Goal: Task Accomplishment & Management: Manage account settings

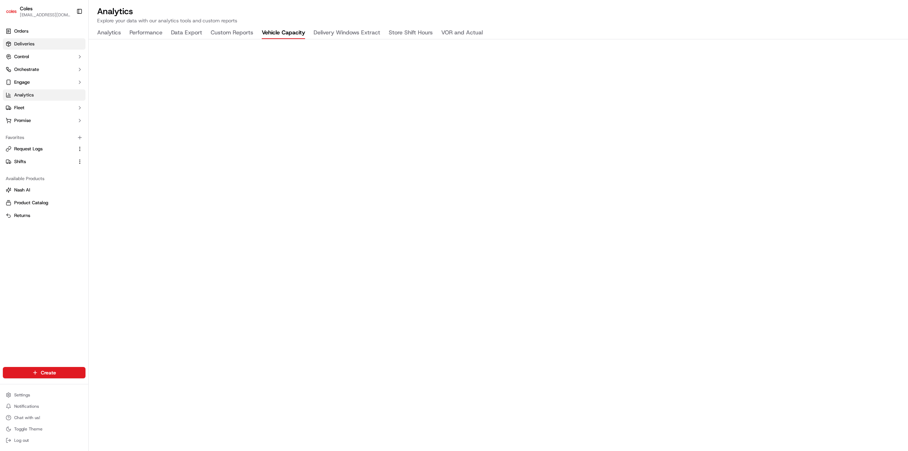
drag, startPoint x: 38, startPoint y: 30, endPoint x: 77, endPoint y: 41, distance: 40.2
click at [38, 30] on link "Orders" at bounding box center [44, 31] width 83 height 11
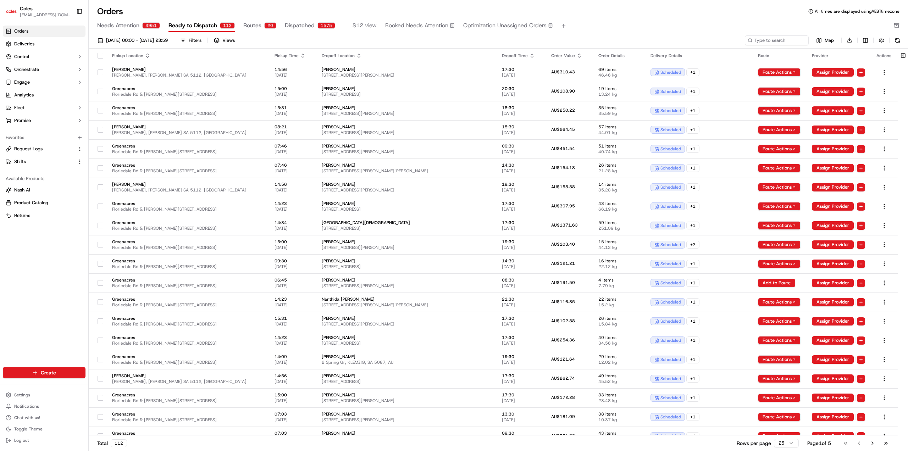
click at [297, 27] on span "Dispatched" at bounding box center [300, 25] width 30 height 9
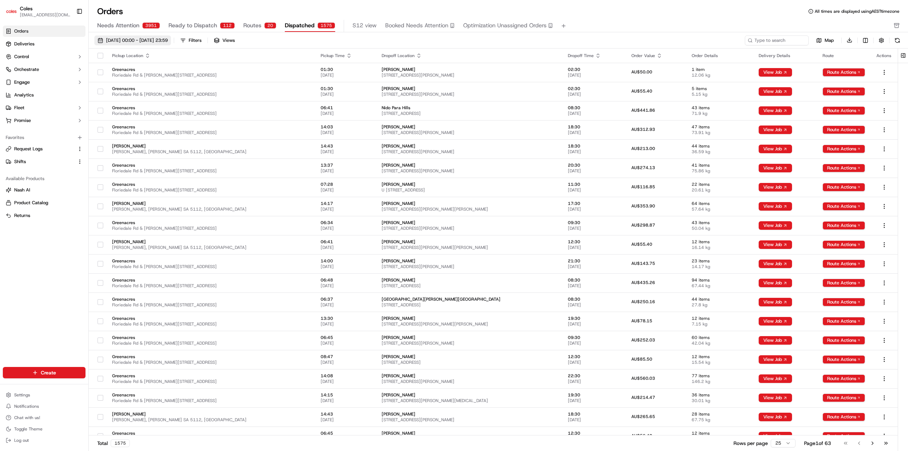
click at [168, 42] on span "01/09/2025 00:00 - 30/09/2025 23:59" at bounding box center [137, 40] width 62 height 6
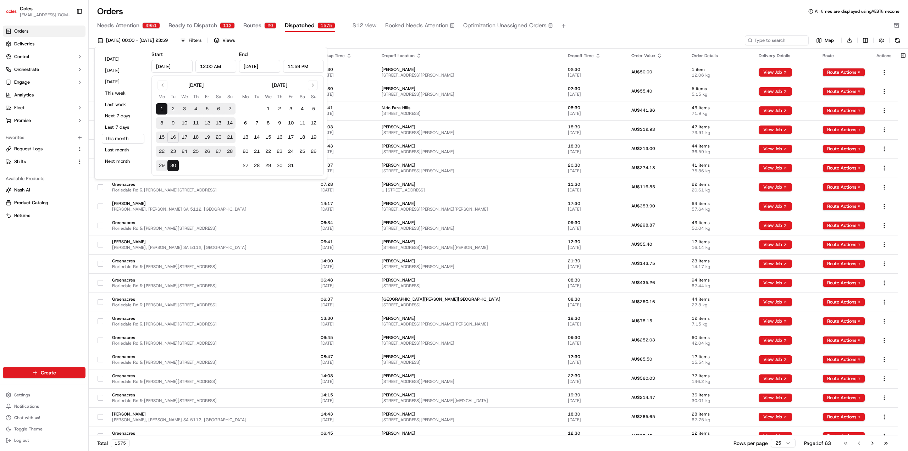
click at [185, 137] on button "17" at bounding box center [184, 137] width 11 height 11
type input "Sep 17, 2025"
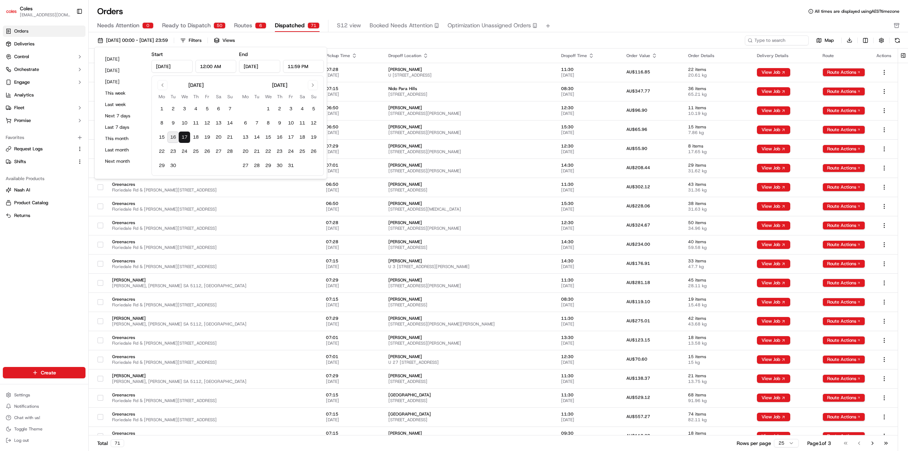
click at [334, 40] on div "17/09/2025 00:00 - 17/09/2025 23:59 Filters Views" at bounding box center [418, 40] width 649 height 10
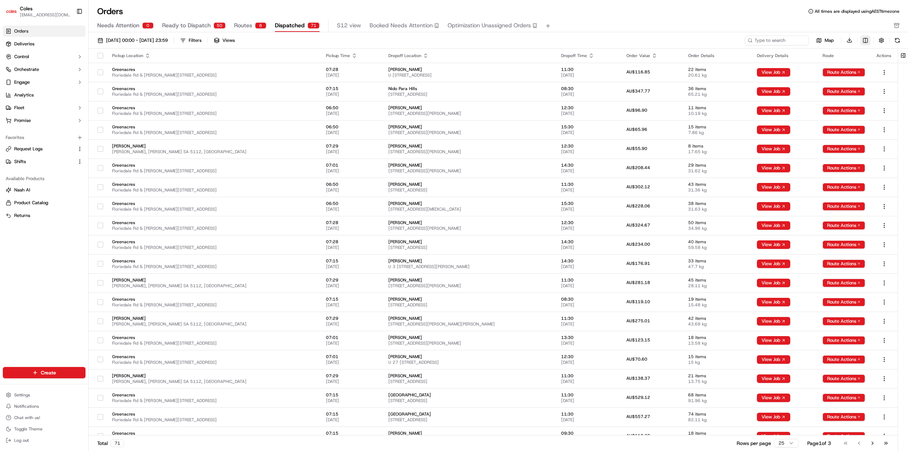
click at [866, 43] on html "Coles alexandra.milne1@coles.com.au Toggle Sidebar Orders Deliveries Control Or…" at bounding box center [454, 225] width 908 height 451
drag, startPoint x: 727, startPoint y: 16, endPoint x: 341, endPoint y: 32, distance: 386.0
click at [724, 16] on html "Coles alexandra.milne1@coles.com.au Toggle Sidebar Orders Deliveries Control Or…" at bounding box center [454, 225] width 908 height 451
click at [205, 38] on button "Filters" at bounding box center [191, 40] width 28 height 10
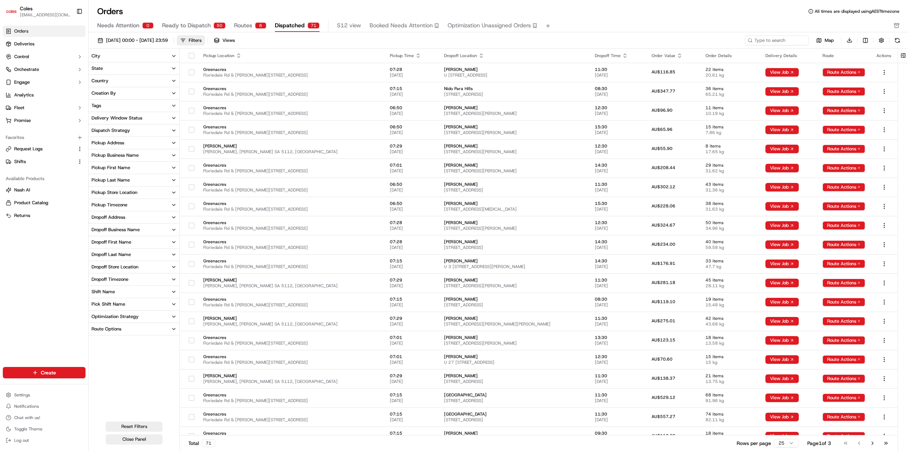
click at [118, 302] on div "Pick Shift Name" at bounding box center [108, 304] width 34 height 6
click at [95, 328] on button "S12" at bounding box center [94, 328] width 6 height 6
click at [135, 194] on div "Pickup Store Location" at bounding box center [114, 192] width 46 height 6
click at [793, 444] on html "Coles alexandra.milne1@coles.com.au Toggle Sidebar Orders Deliveries Control Or…" at bounding box center [454, 225] width 908 height 451
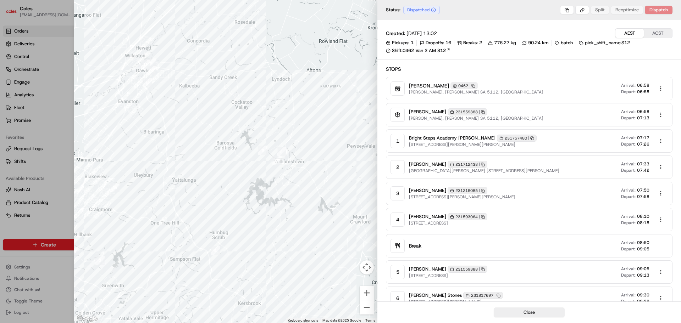
click at [189, 50] on div at bounding box center [225, 161] width 303 height 323
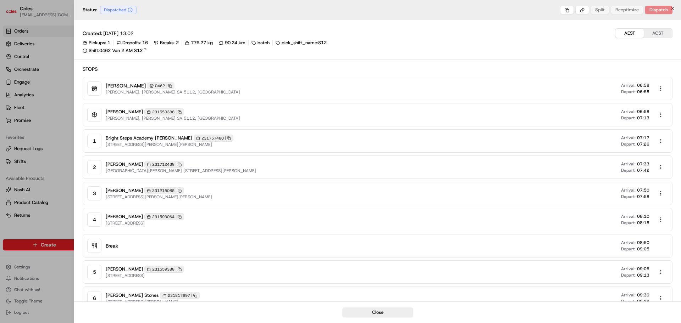
click at [22, 31] on div at bounding box center [340, 161] width 681 height 323
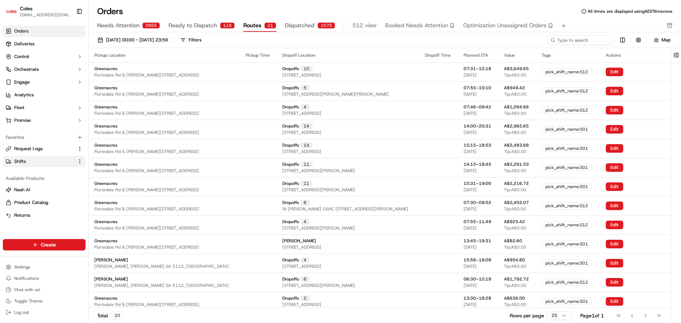
click at [29, 157] on button "Shifts" at bounding box center [44, 161] width 83 height 11
click at [23, 164] on span "Shifts" at bounding box center [20, 161] width 12 height 6
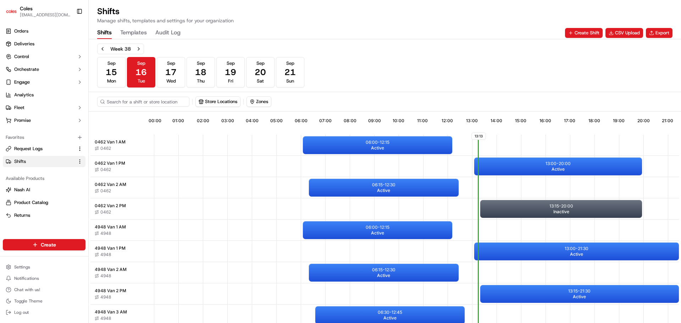
click at [118, 144] on span "0462 Van 1 AM" at bounding box center [110, 142] width 31 height 6
click at [336, 142] on div "06:00 - 12:15 Active" at bounding box center [377, 145] width 149 height 18
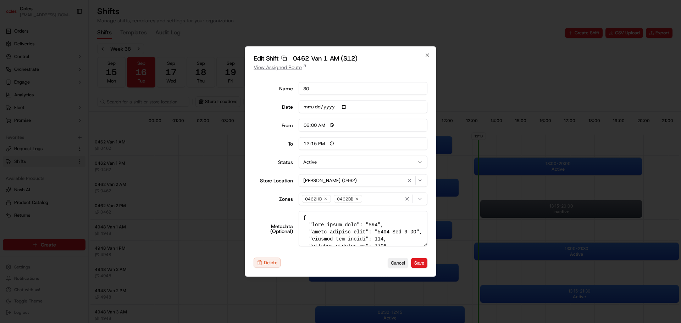
click at [292, 69] on link "View Assigned Route" at bounding box center [340, 67] width 174 height 7
click at [427, 56] on icon "button" at bounding box center [427, 55] width 6 height 6
type input "14:00"
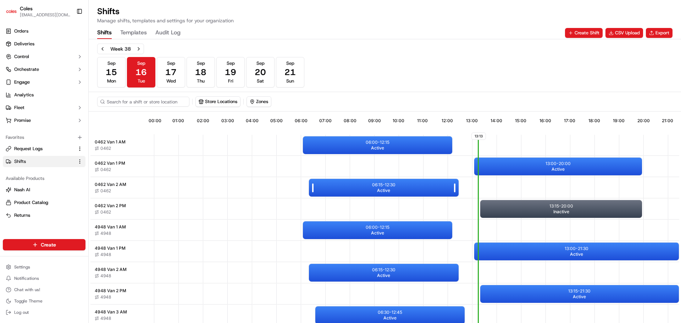
click at [379, 186] on p "06:15 - 12:30" at bounding box center [383, 185] width 23 height 6
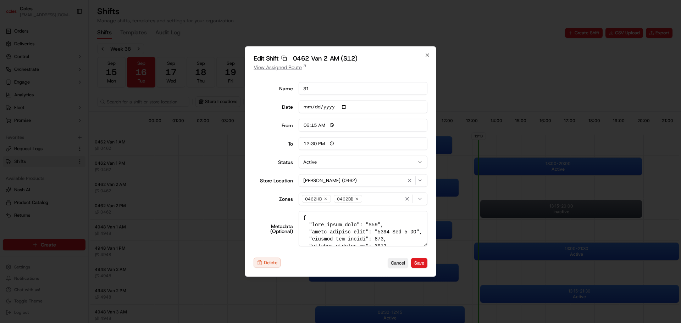
click at [294, 68] on link "View Assigned Route" at bounding box center [340, 67] width 174 height 7
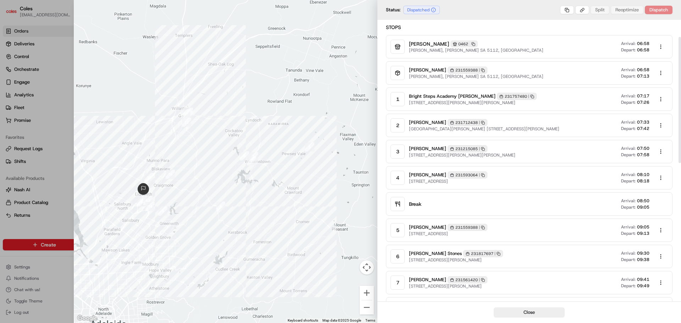
scroll to position [44, 0]
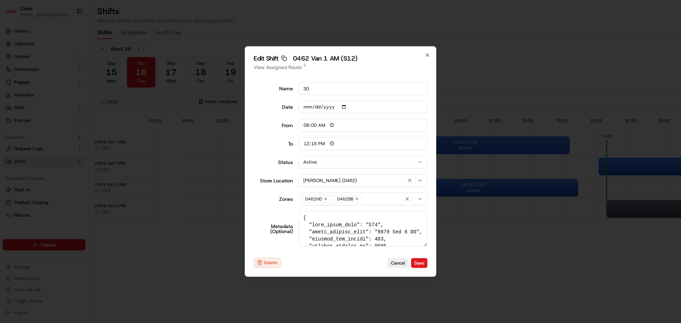
scroll to position [0, 65]
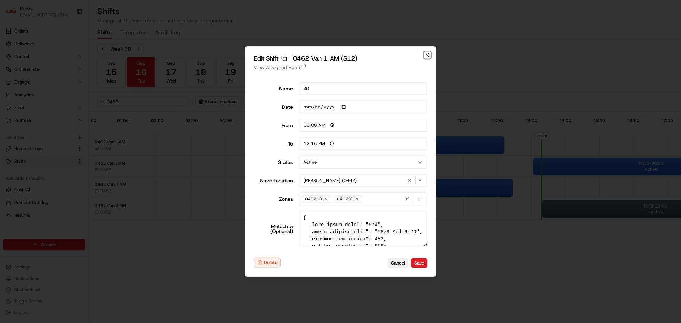
click at [426, 54] on icon "button" at bounding box center [427, 55] width 6 height 6
type input "14:00"
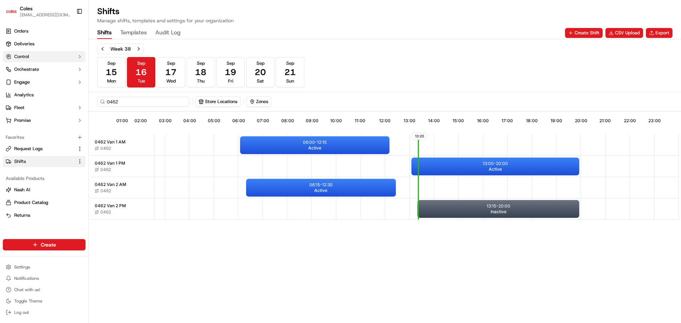
click at [79, 57] on icon "button" at bounding box center [80, 57] width 6 height 6
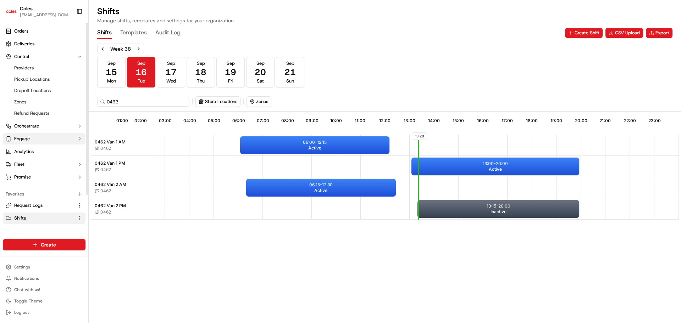
click at [80, 137] on icon "button" at bounding box center [80, 139] width 6 height 6
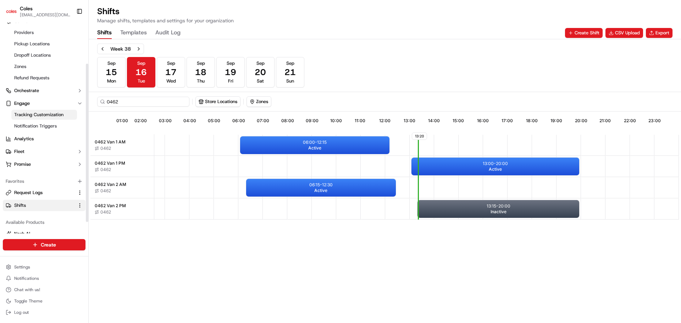
scroll to position [70, 0]
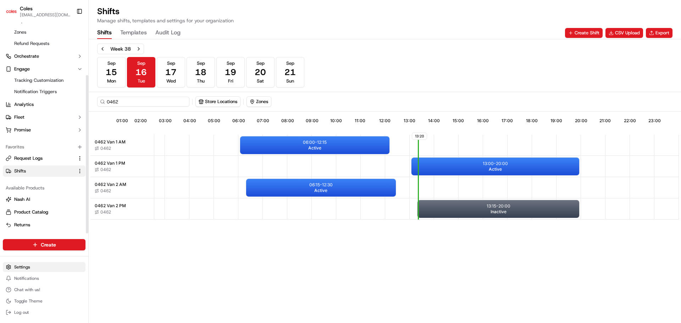
click at [30, 271] on html "Coles [EMAIL_ADDRESS][DOMAIN_NAME] Toggle Sidebar Orders Deliveries Control Pro…" at bounding box center [340, 161] width 681 height 323
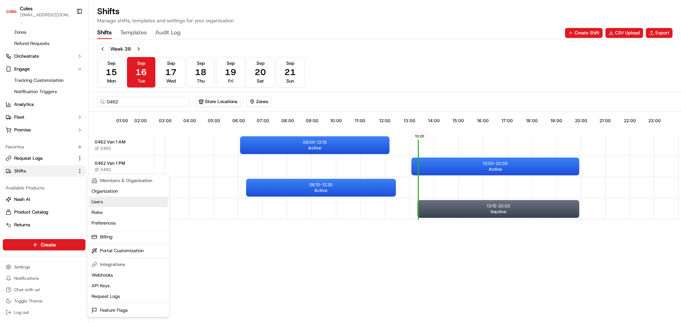
click at [122, 200] on link "Users" at bounding box center [128, 202] width 79 height 11
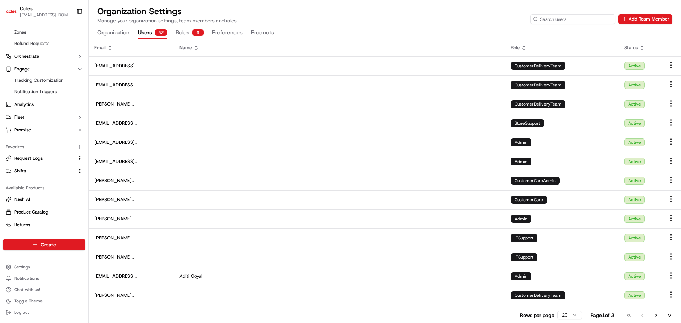
click at [573, 21] on input at bounding box center [572, 19] width 85 height 10
type input "chandra"
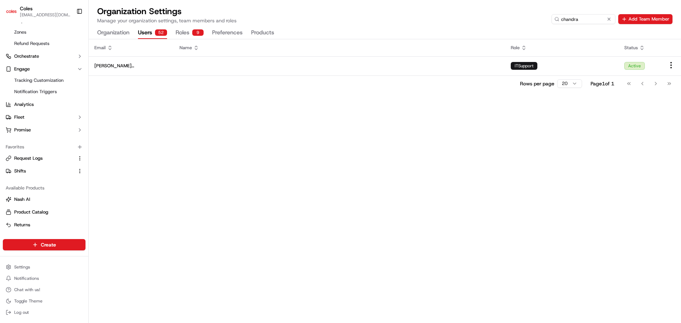
click at [186, 37] on button "Roles 9" at bounding box center [189, 33] width 28 height 12
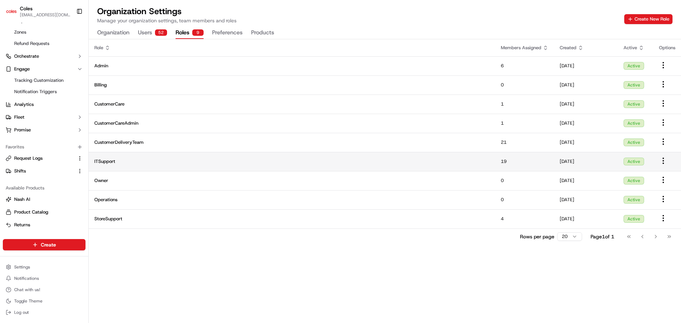
click at [662, 159] on html "Coles [EMAIL_ADDRESS][DOMAIN_NAME] Toggle Sidebar Orders Deliveries Control Pro…" at bounding box center [340, 161] width 681 height 323
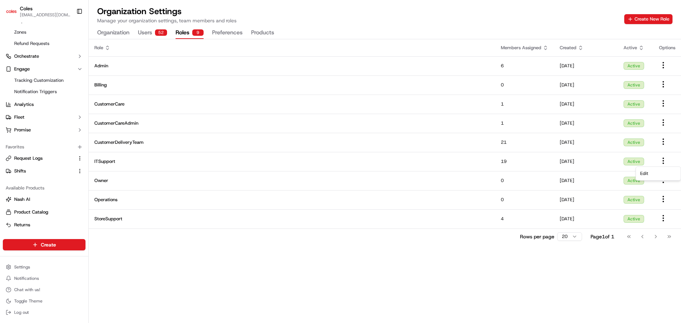
click at [460, 162] on html "Coles [EMAIL_ADDRESS][DOMAIN_NAME] Toggle Sidebar Orders Deliveries Control Pro…" at bounding box center [340, 161] width 681 height 323
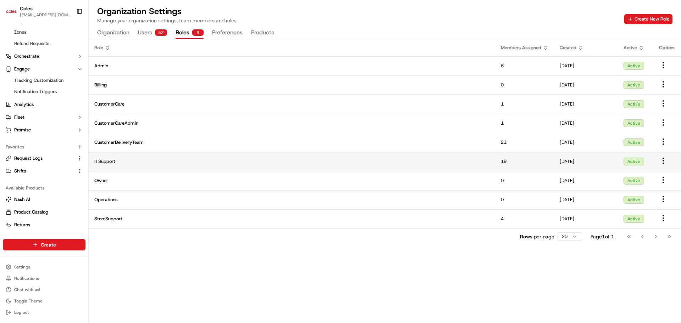
click at [205, 162] on span "ITSupport" at bounding box center [291, 161] width 395 height 6
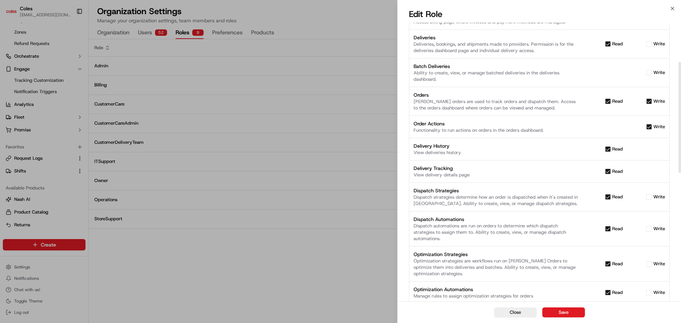
scroll to position [98, 0]
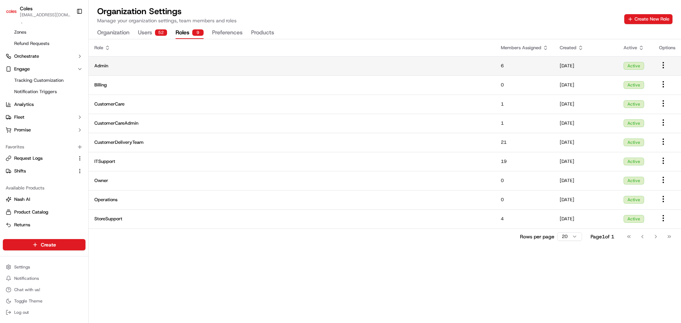
click at [415, 68] on span "Admin" at bounding box center [291, 66] width 395 height 6
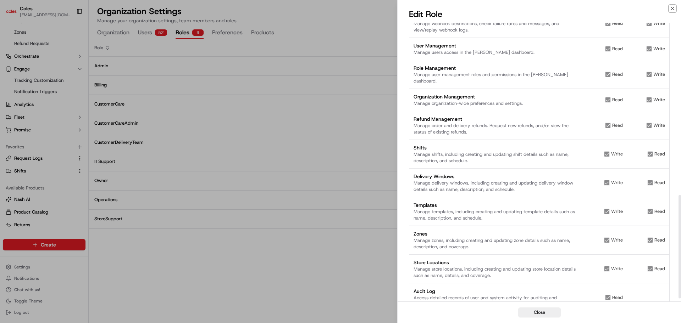
scroll to position [472, 0]
